Goal: Find specific page/section: Find specific page/section

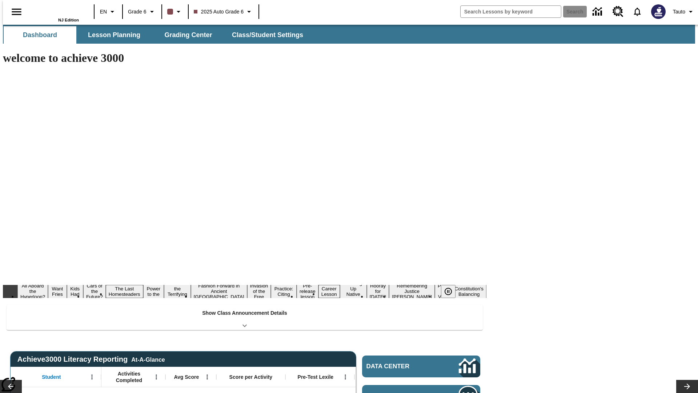
type input "-1"
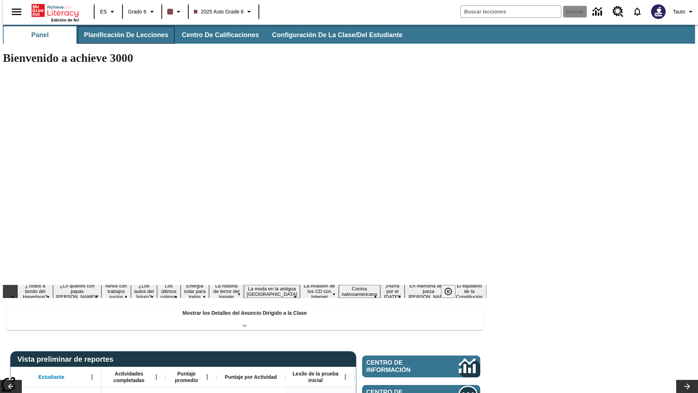
click at [122, 35] on span "Planificación de lecciones" at bounding box center [126, 35] width 84 height 8
